Goal: Task Accomplishment & Management: Use online tool/utility

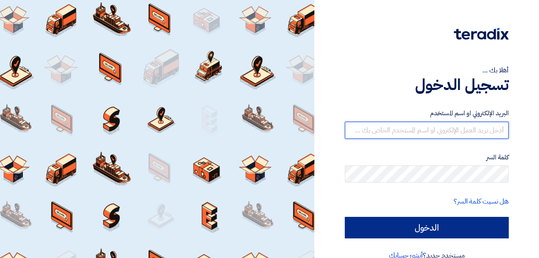
type input "[PERSON_NAME][EMAIL_ADDRESS][DATE][DOMAIN_NAME]"
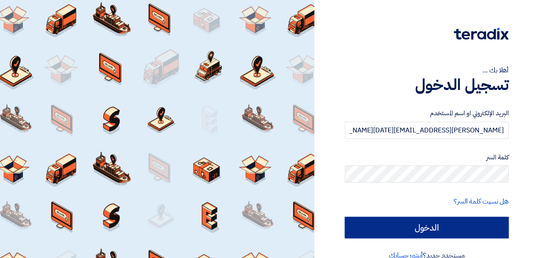
click at [414, 220] on input "الدخول" at bounding box center [427, 227] width 164 height 21
type input "Sign in"
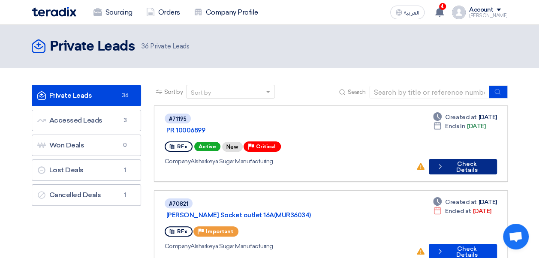
click at [473, 159] on button "Check details Check Details" at bounding box center [463, 166] width 68 height 15
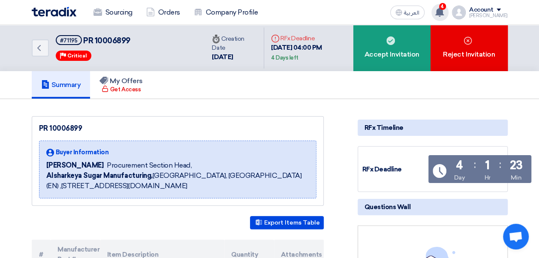
click at [441, 9] on div "4 New request received, check details and submit your quotation now! 19 minutes…" at bounding box center [439, 12] width 17 height 17
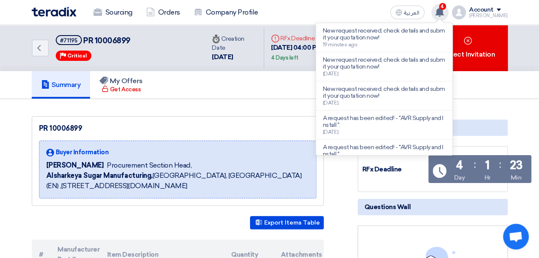
click at [444, 11] on use at bounding box center [439, 11] width 9 height 9
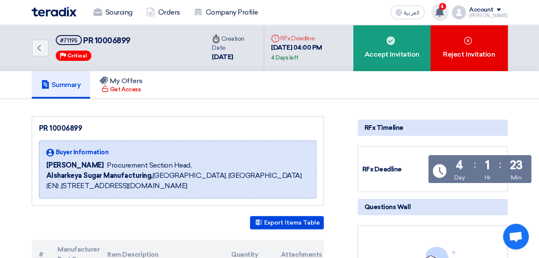
click at [444, 11] on use at bounding box center [439, 11] width 9 height 9
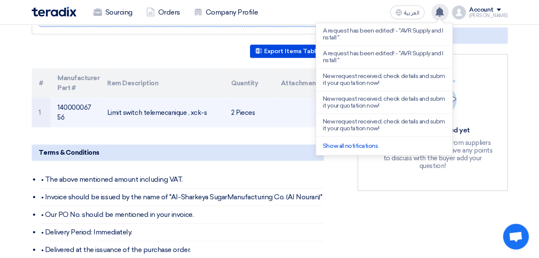
scroll to position [112, 0]
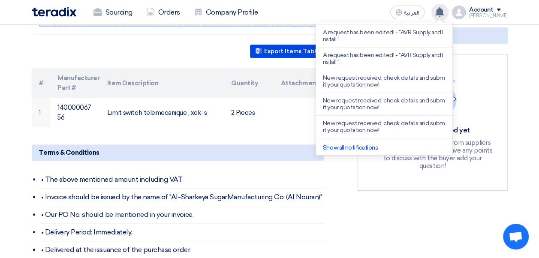
click at [212, 191] on li "• Invoice should be issued by the name of "Al-Sharkeya SugarManufacturing Co. (…" at bounding box center [181, 198] width 283 height 18
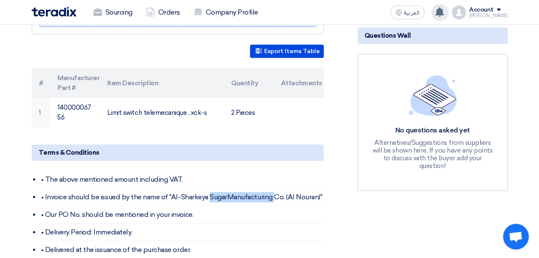
click at [212, 191] on li "• Invoice should be issued by the name of "Al-Sharkeya SugarManufacturing Co. (…" at bounding box center [181, 198] width 283 height 18
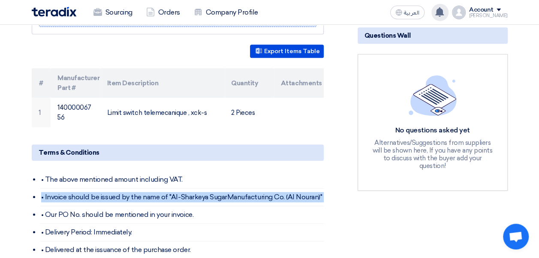
click at [212, 191] on li "• Invoice should be issued by the name of "Al-Sharkeya SugarManufacturing Co. (…" at bounding box center [181, 198] width 283 height 18
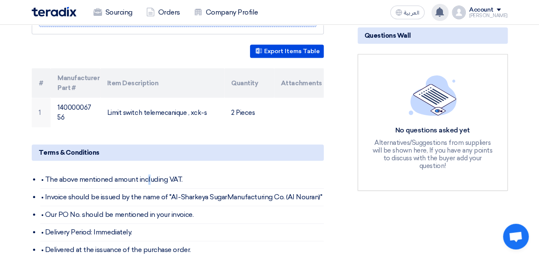
drag, startPoint x: 212, startPoint y: 191, endPoint x: 150, endPoint y: 180, distance: 63.7
click at [150, 180] on li "• The above mentioned amount including VAT." at bounding box center [181, 180] width 283 height 18
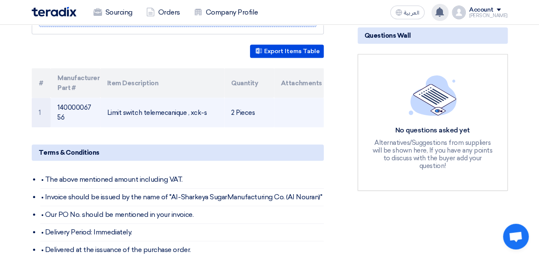
click at [129, 101] on td "Limit switch telemecanique , xck-s" at bounding box center [162, 113] width 124 height 30
